Goal: Information Seeking & Learning: Learn about a topic

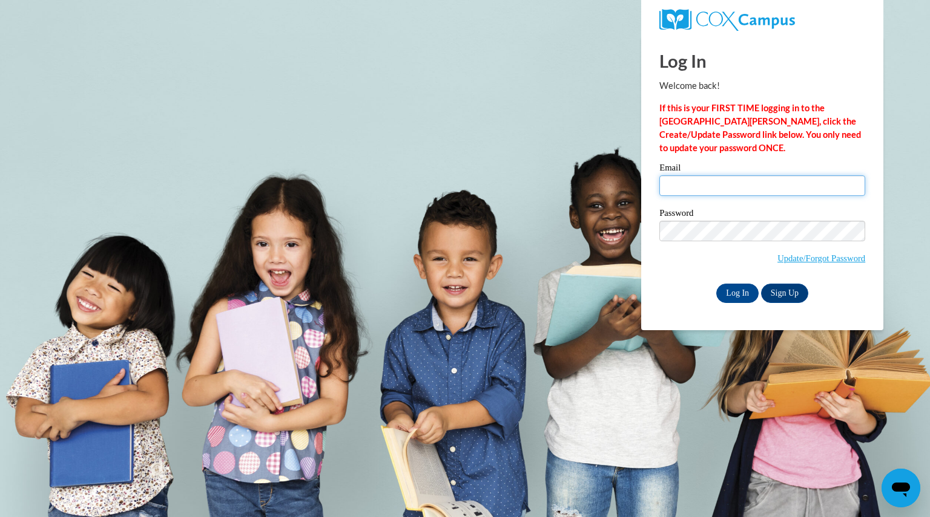
click at [755, 179] on input "Email" at bounding box center [762, 185] width 206 height 21
type input "hoffmanpatrish@aasd.k12.wi.us"
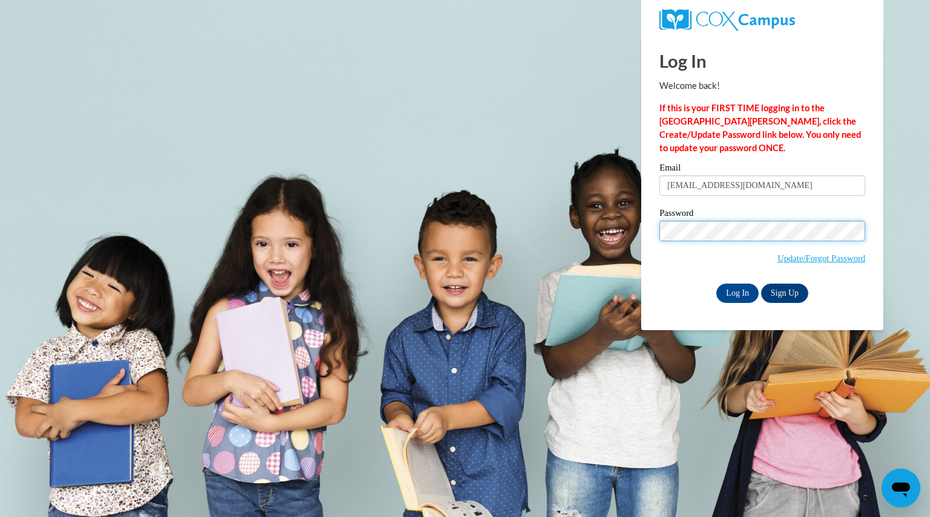
click at [716, 284] on input "Log In" at bounding box center [737, 293] width 42 height 19
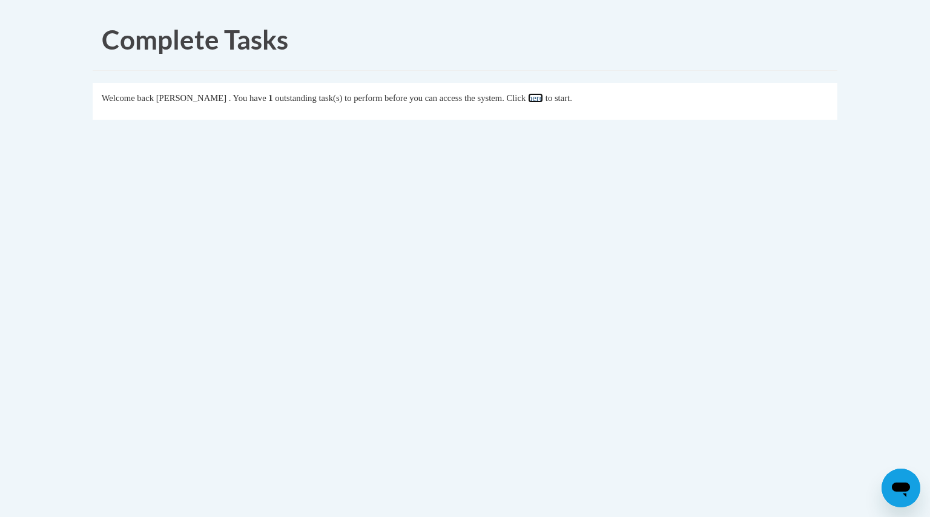
click at [543, 99] on link "here" at bounding box center [535, 98] width 15 height 10
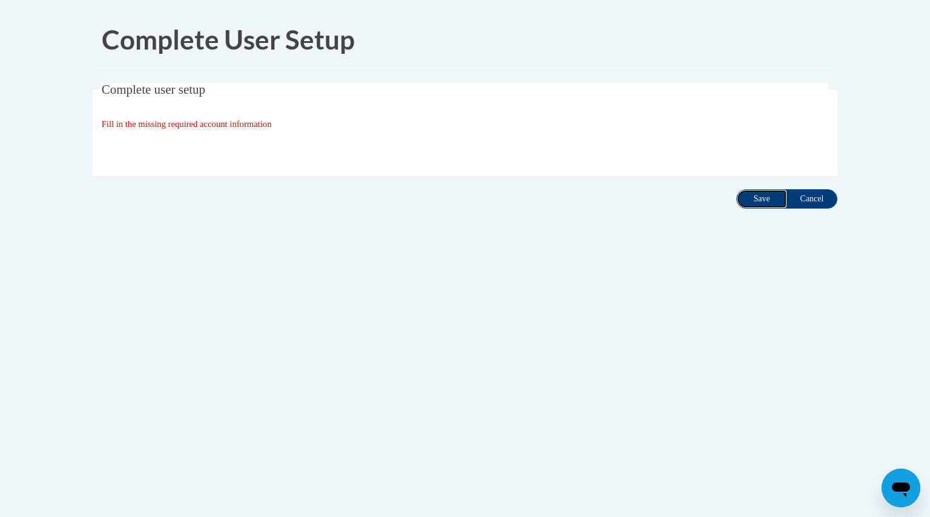
click at [760, 201] on input "Save" at bounding box center [761, 198] width 51 height 19
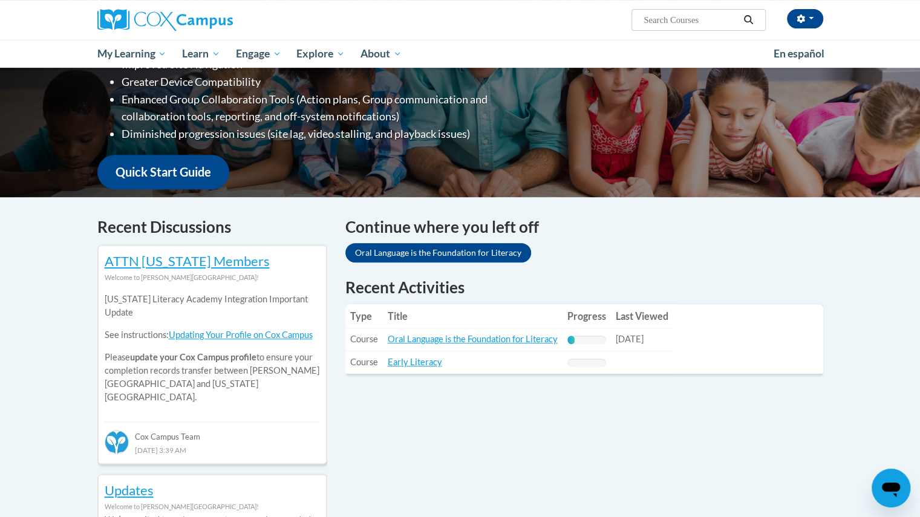
scroll to position [228, 0]
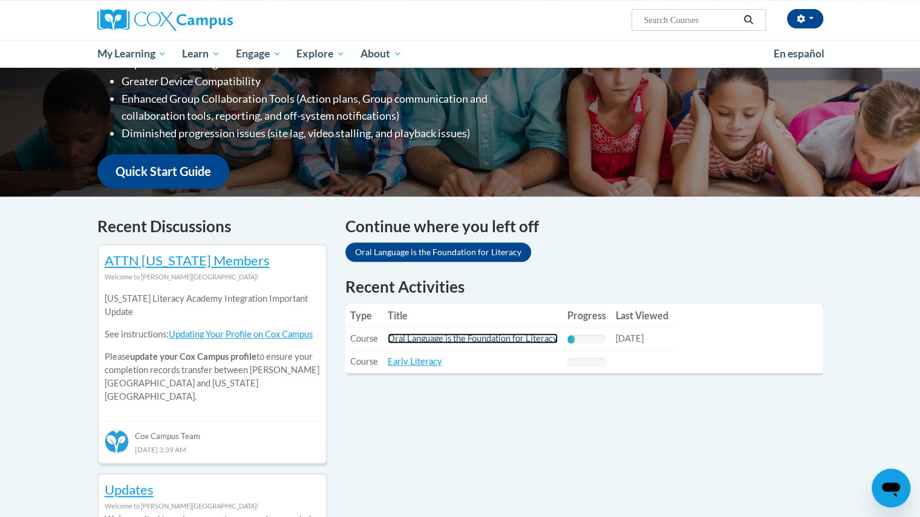
click at [502, 343] on link "Oral Language is the Foundation for Literacy" at bounding box center [473, 338] width 170 height 10
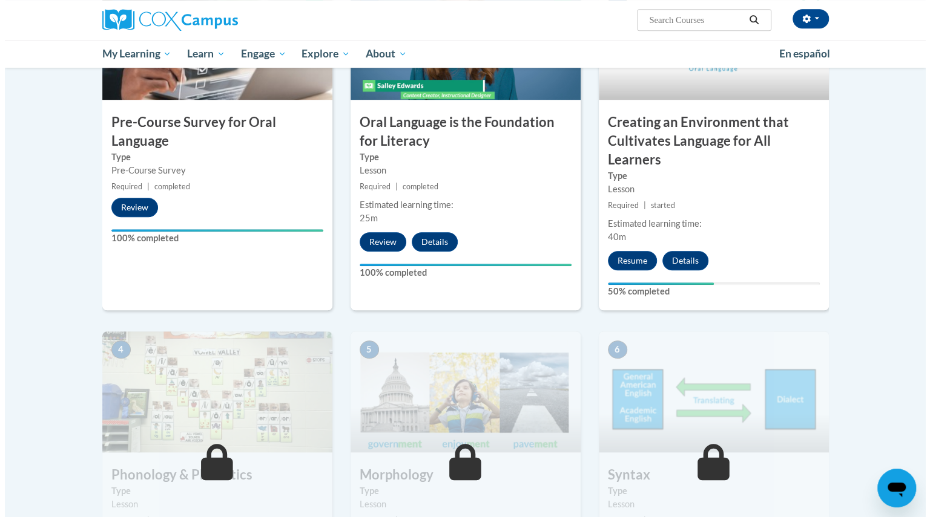
scroll to position [347, 0]
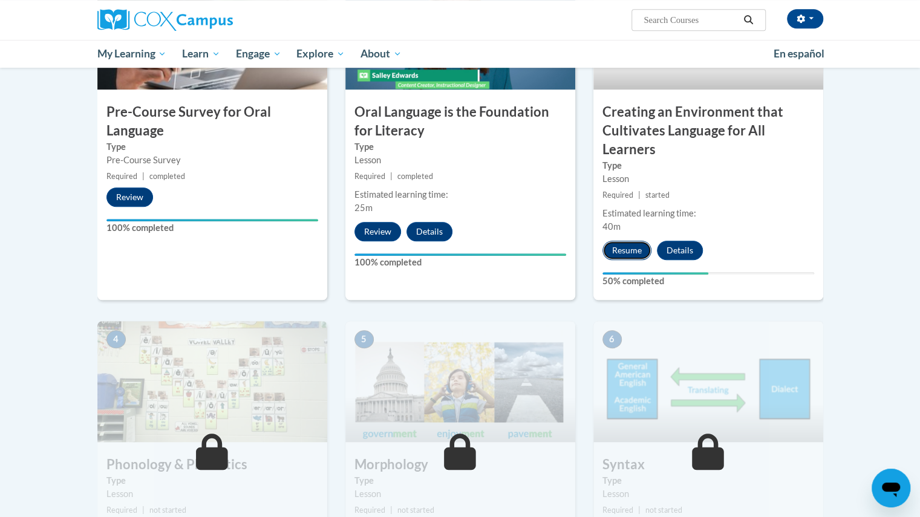
click at [628, 252] on button "Resume" at bounding box center [627, 250] width 49 height 19
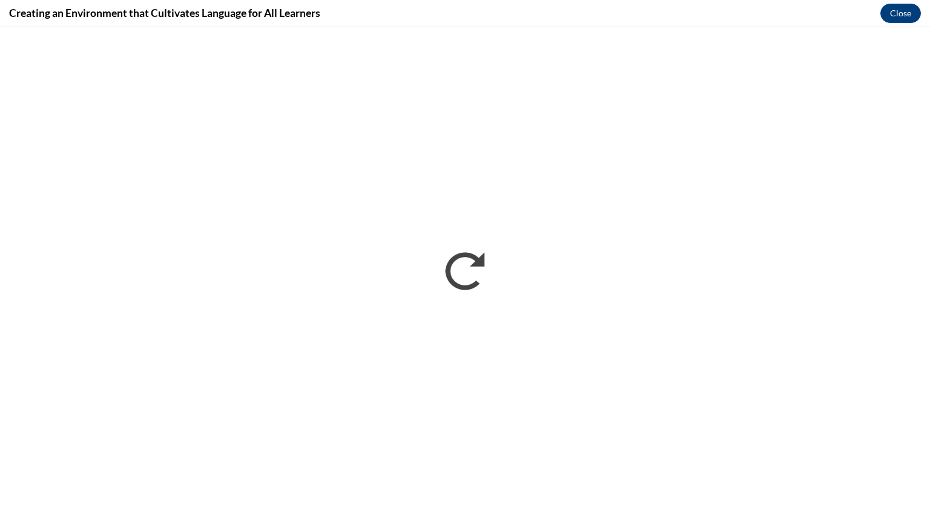
scroll to position [0, 0]
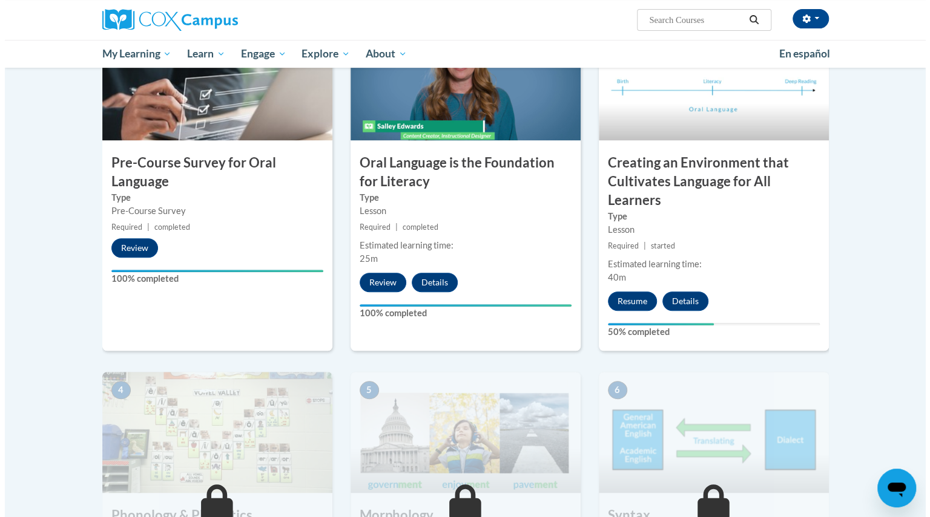
scroll to position [292, 0]
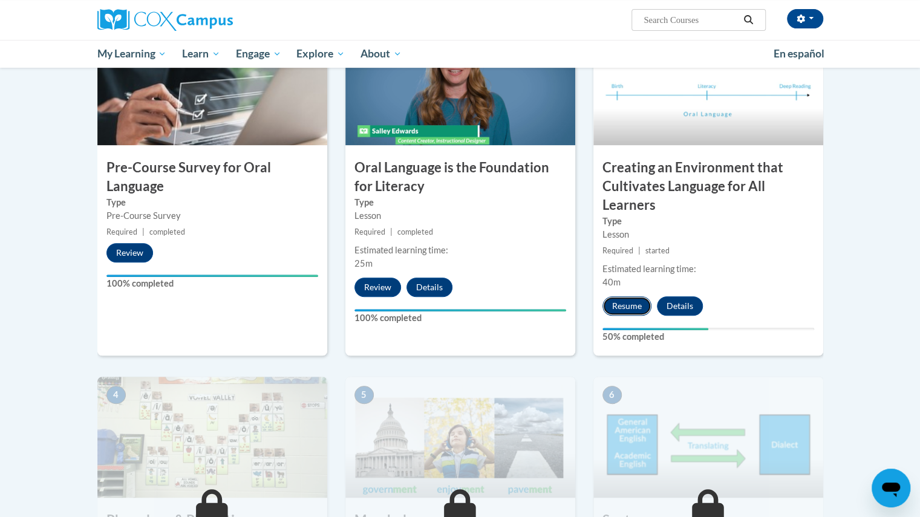
click at [629, 307] on button "Resume" at bounding box center [627, 306] width 49 height 19
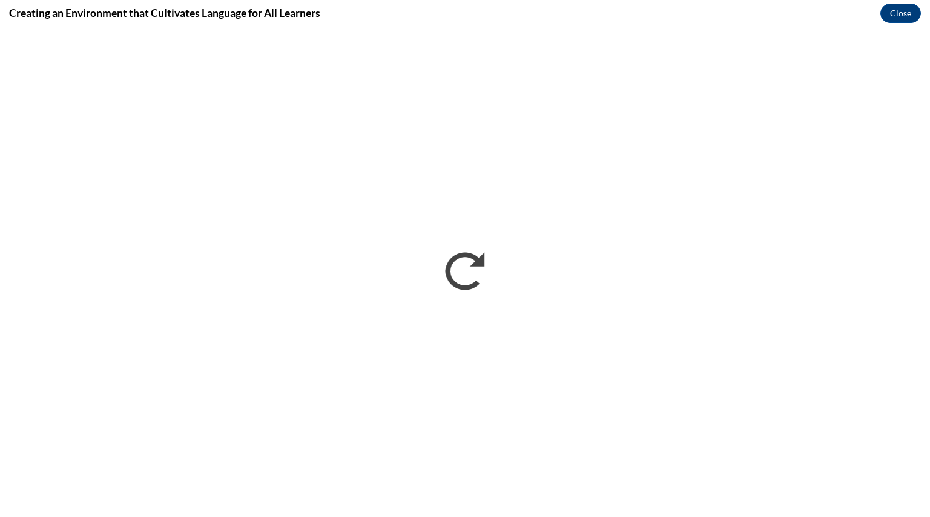
scroll to position [0, 0]
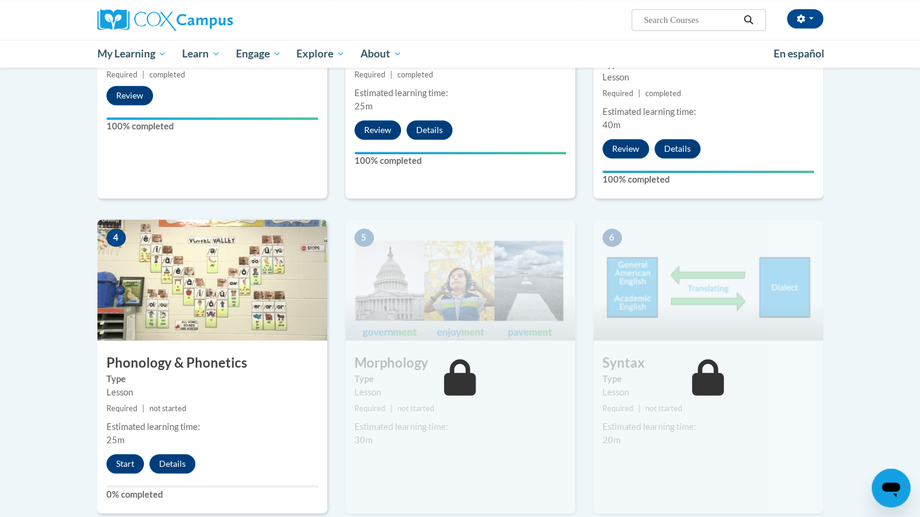
scroll to position [448, 0]
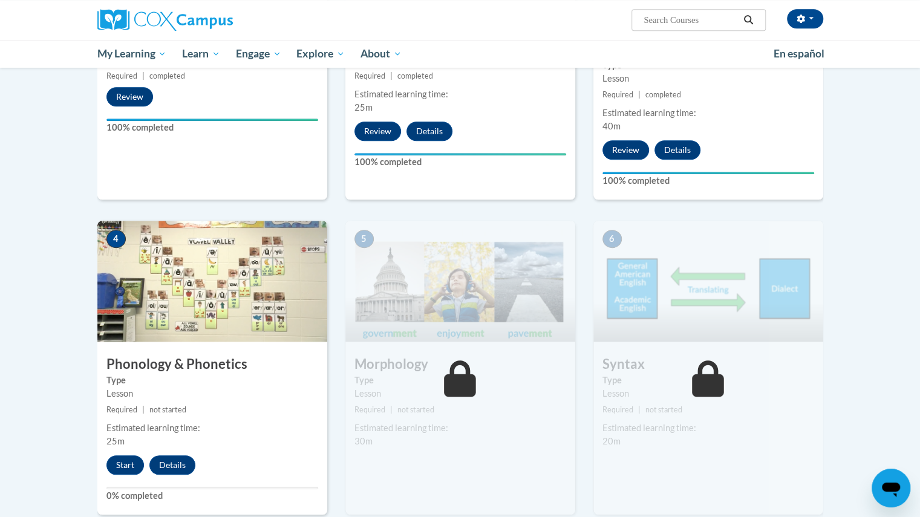
click at [460, 316] on img at bounding box center [461, 281] width 230 height 121
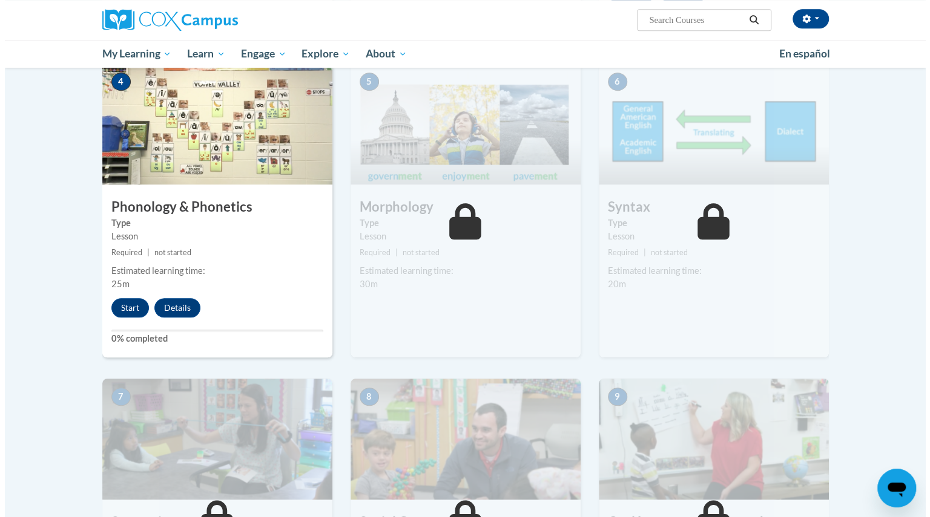
scroll to position [608, 0]
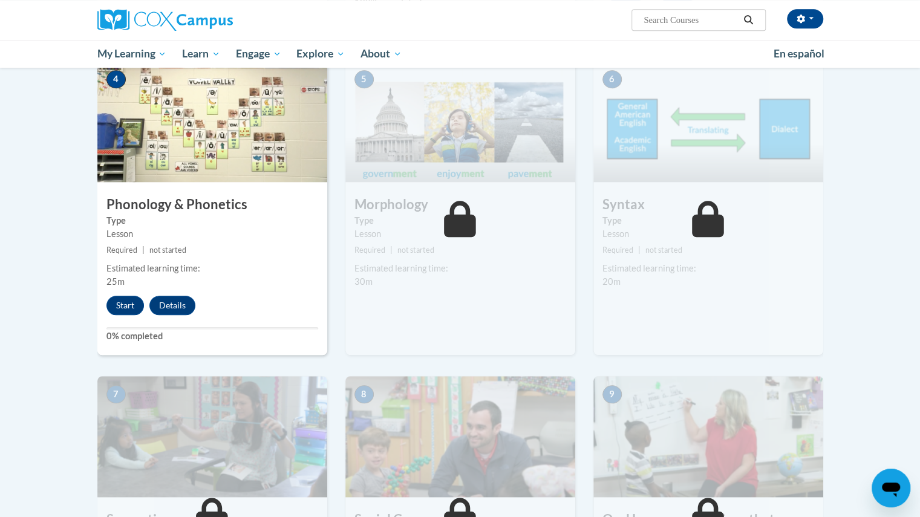
click at [494, 310] on div "5 Morphology Type Lesson Required | not started Estimated learning time: 30m St…" at bounding box center [461, 208] width 230 height 294
click at [121, 300] on button "Start" at bounding box center [126, 305] width 38 height 19
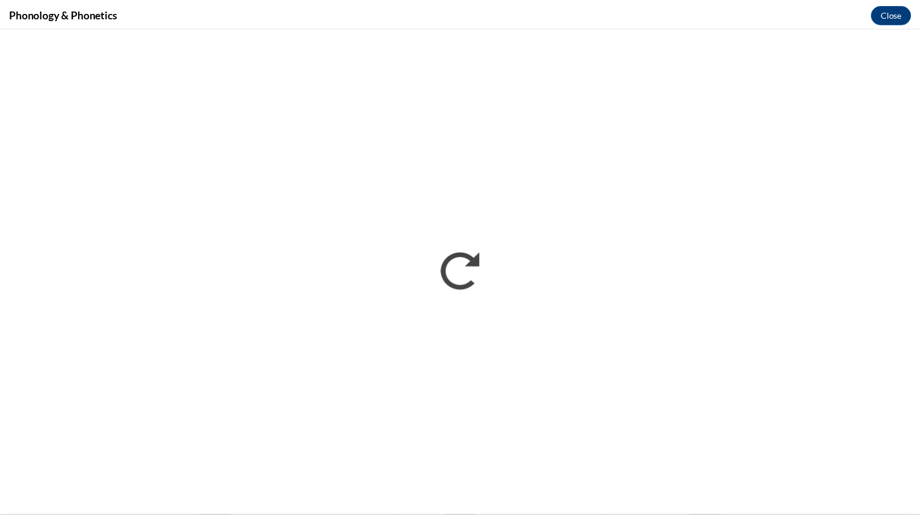
scroll to position [0, 0]
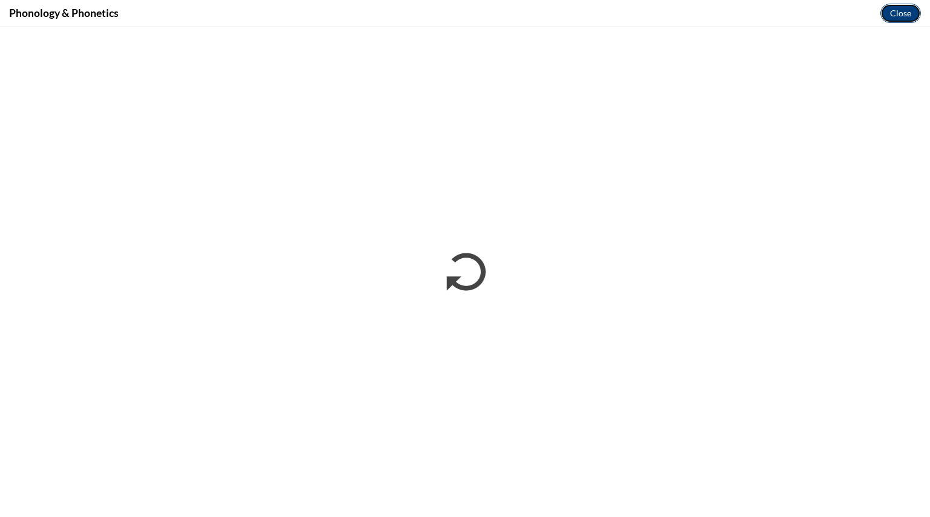
click at [901, 7] on button "Close" at bounding box center [900, 13] width 41 height 19
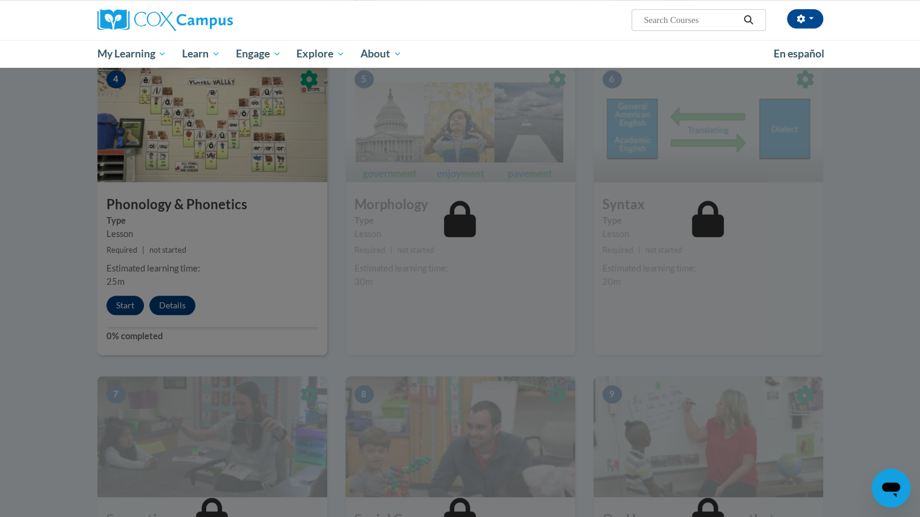
click at [180, 312] on div at bounding box center [460, 258] width 920 height 517
click at [130, 310] on div at bounding box center [460, 258] width 920 height 517
click at [129, 305] on div at bounding box center [460, 258] width 920 height 517
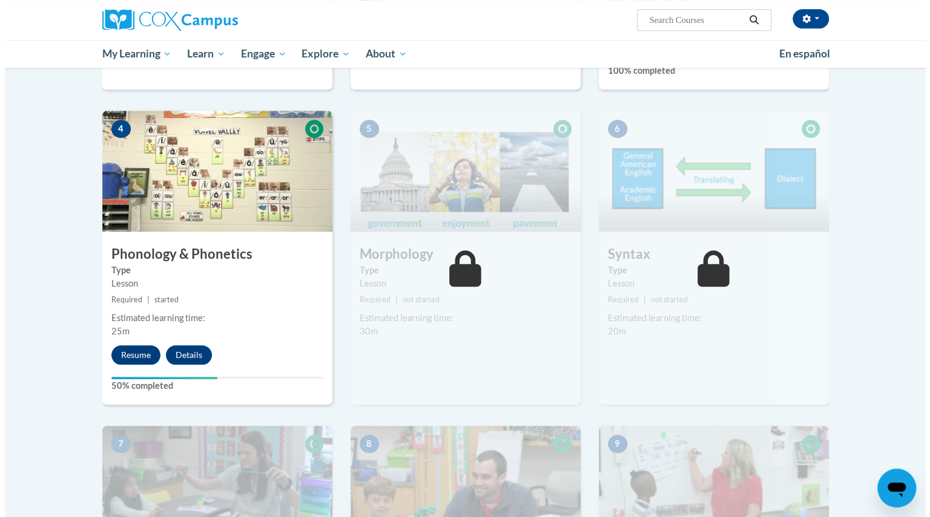
scroll to position [550, 0]
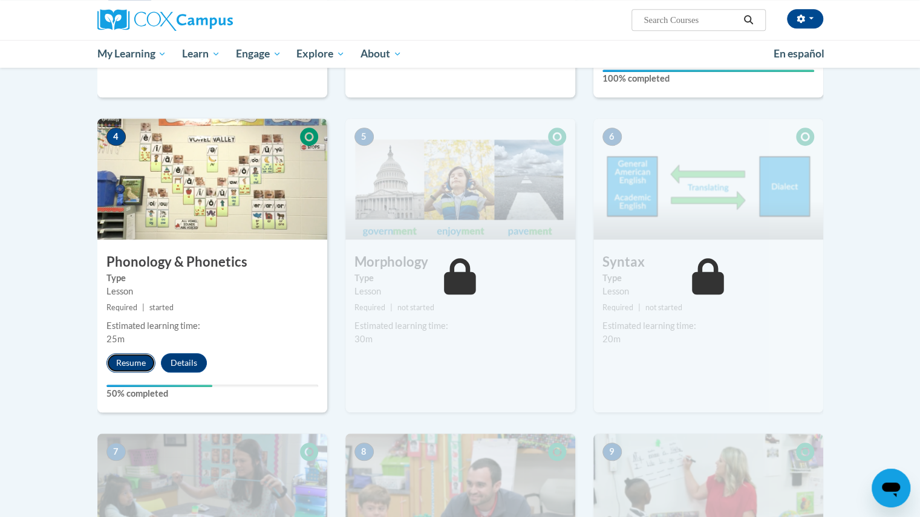
click at [126, 359] on button "Resume" at bounding box center [131, 362] width 49 height 19
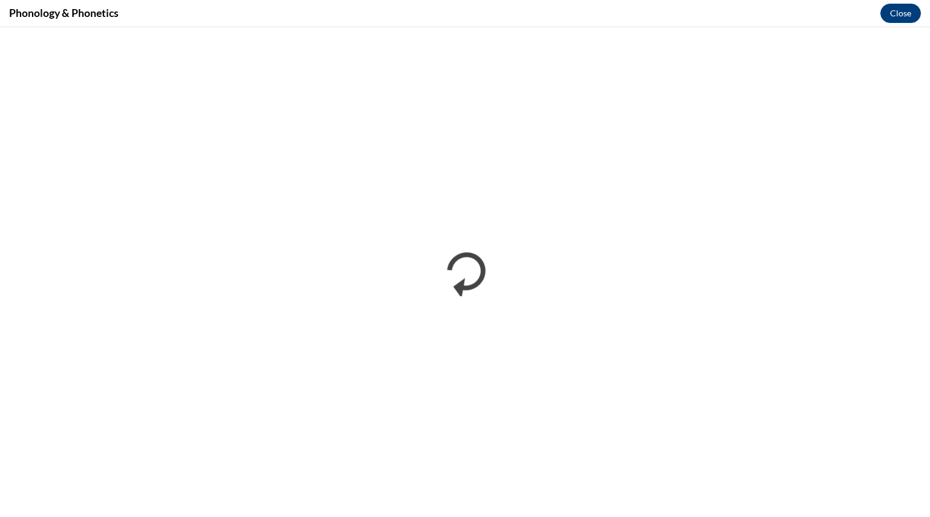
scroll to position [0, 0]
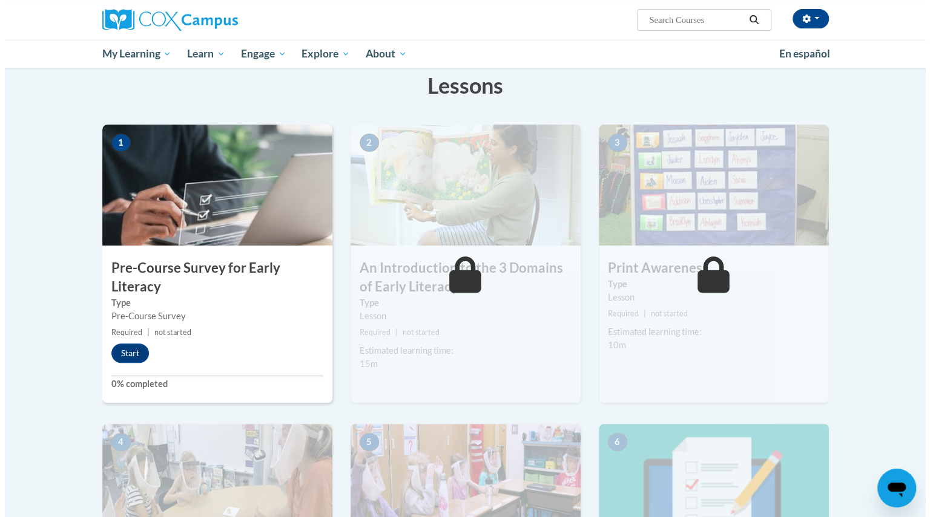
scroll to position [191, 0]
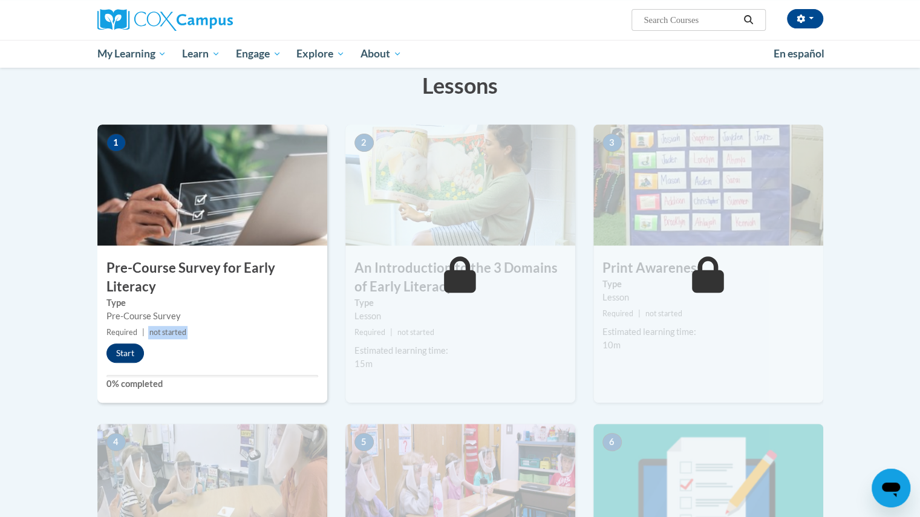
drag, startPoint x: 142, startPoint y: 343, endPoint x: 139, endPoint y: 349, distance: 6.8
click at [139, 349] on div "1 Pre-Course Survey for Early Literacy Type Pre-Course Survey Required | not st…" at bounding box center [212, 264] width 230 height 278
click at [133, 351] on button "Start" at bounding box center [126, 353] width 38 height 19
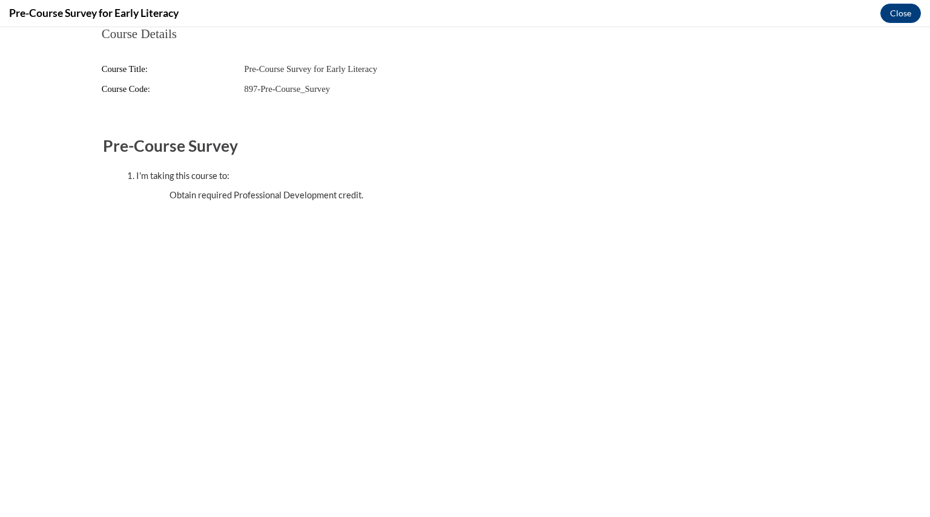
scroll to position [0, 0]
click at [900, 13] on button "Close" at bounding box center [900, 13] width 41 height 19
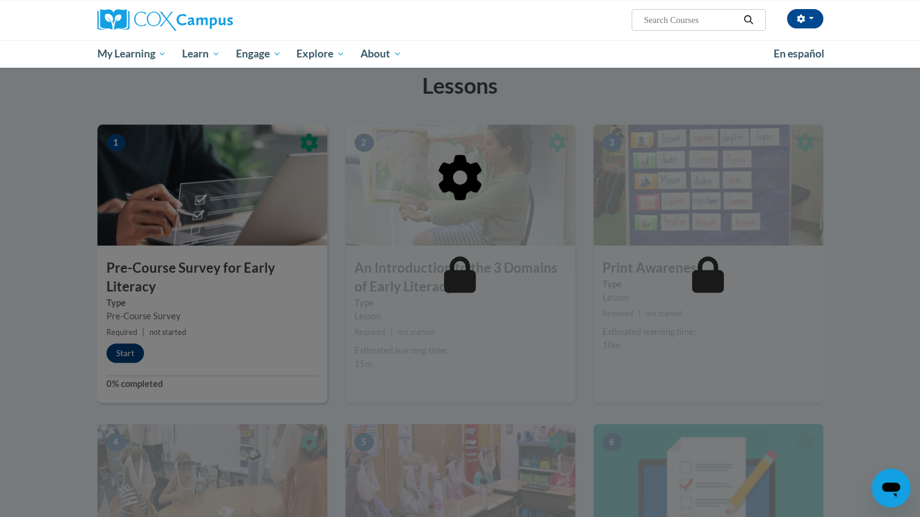
click at [540, 280] on div at bounding box center [460, 240] width 726 height 230
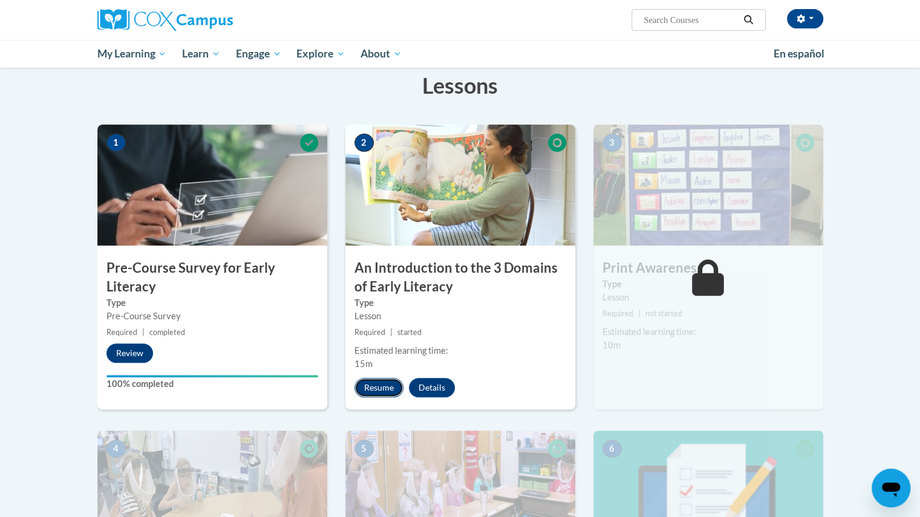
click at [367, 388] on button "Resume" at bounding box center [379, 387] width 49 height 19
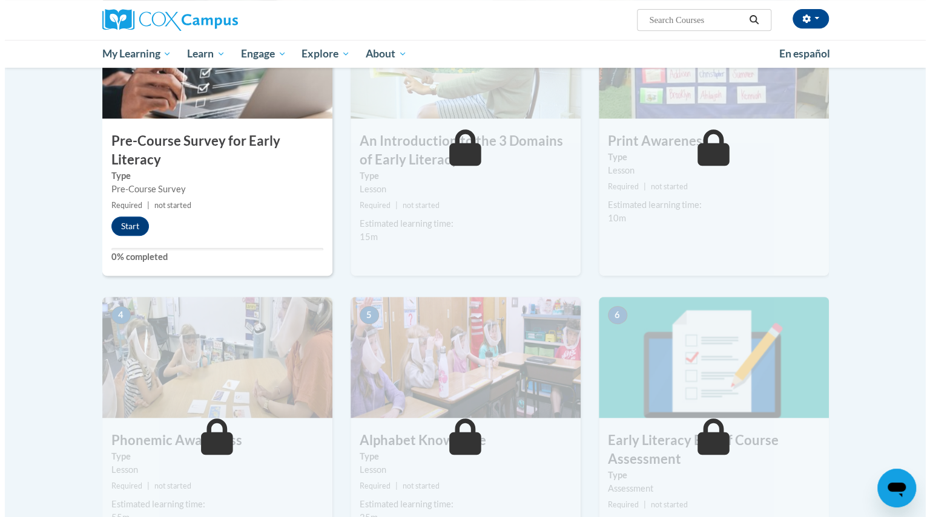
scroll to position [316, 0]
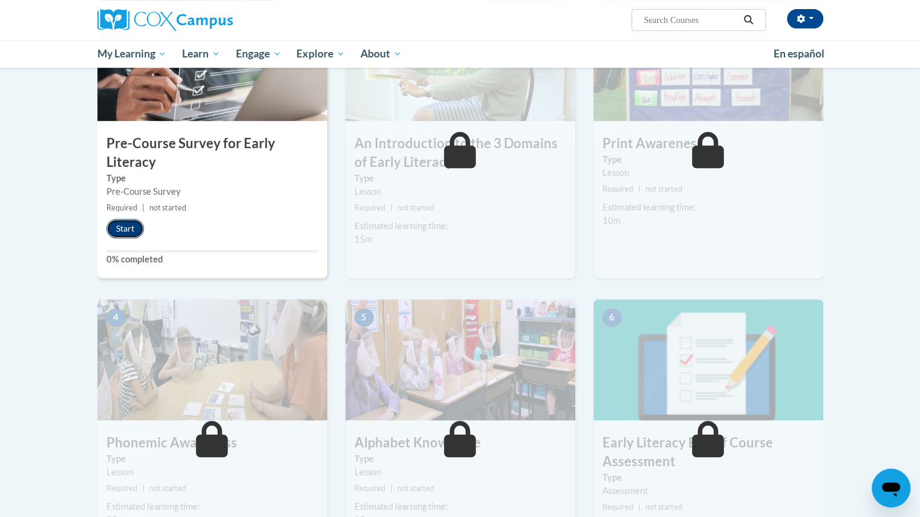
click at [132, 227] on button "Start" at bounding box center [126, 228] width 38 height 19
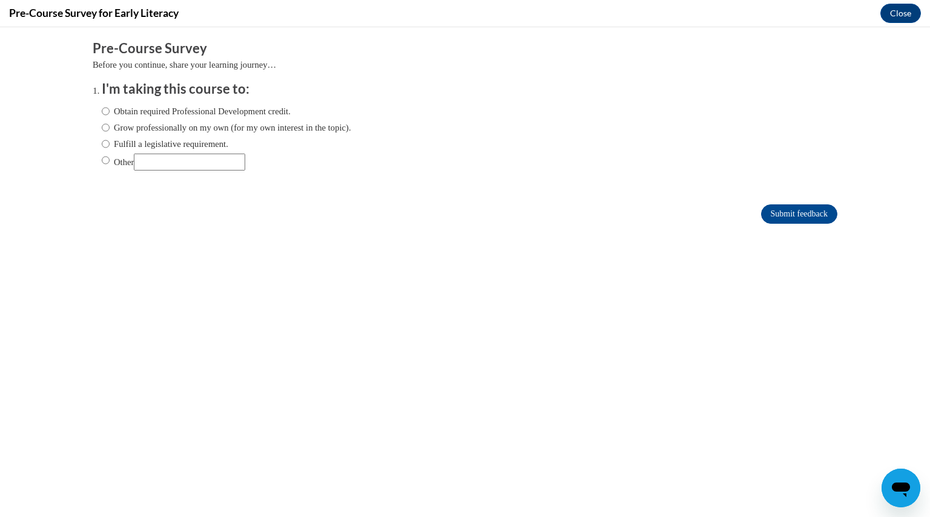
scroll to position [0, 0]
click at [102, 110] on input "Obtain required Professional Development credit." at bounding box center [106, 111] width 8 height 13
radio input "true"
click at [459, 190] on form "Pre-Course Survey Before you continue, share your learning journey… I'm taking …" at bounding box center [465, 137] width 744 height 197
click at [770, 211] on input "Submit feedback" at bounding box center [799, 214] width 76 height 19
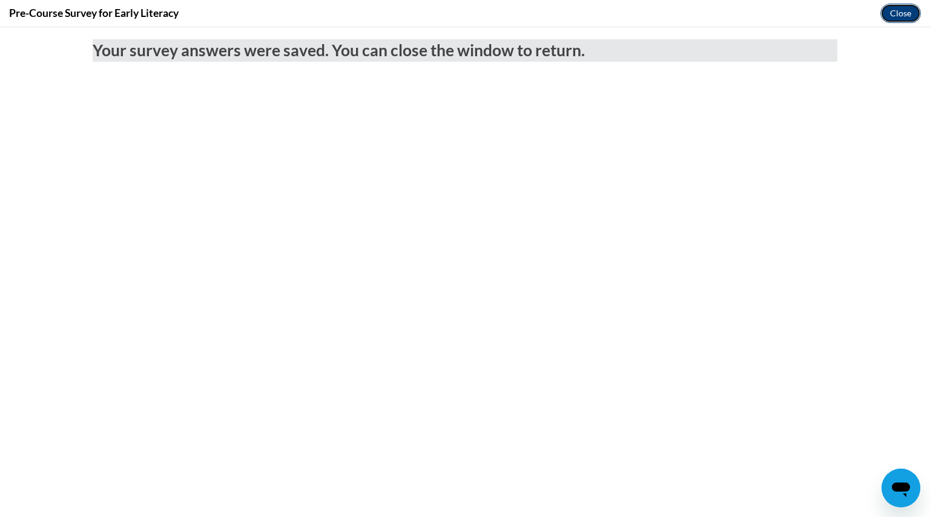
click at [894, 11] on button "Close" at bounding box center [900, 13] width 41 height 19
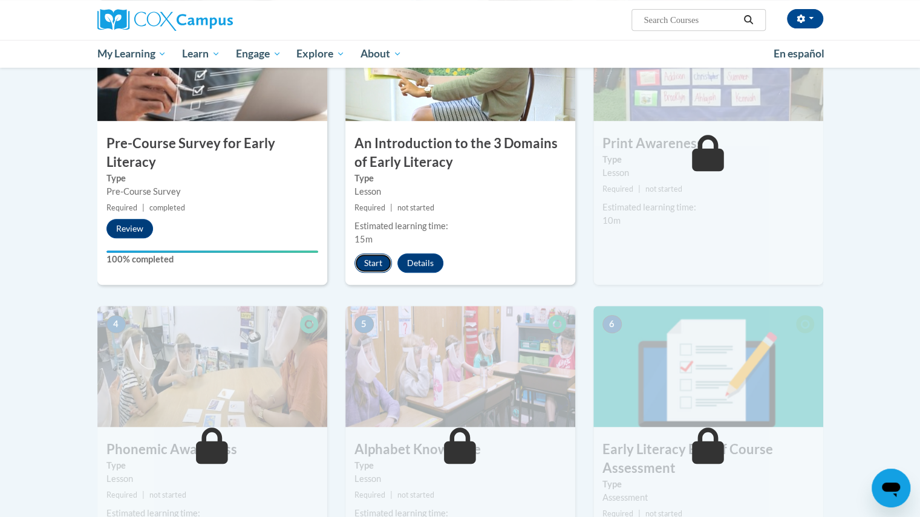
click at [374, 263] on button "Start" at bounding box center [374, 263] width 38 height 19
